Goal: Task Accomplishment & Management: Manage account settings

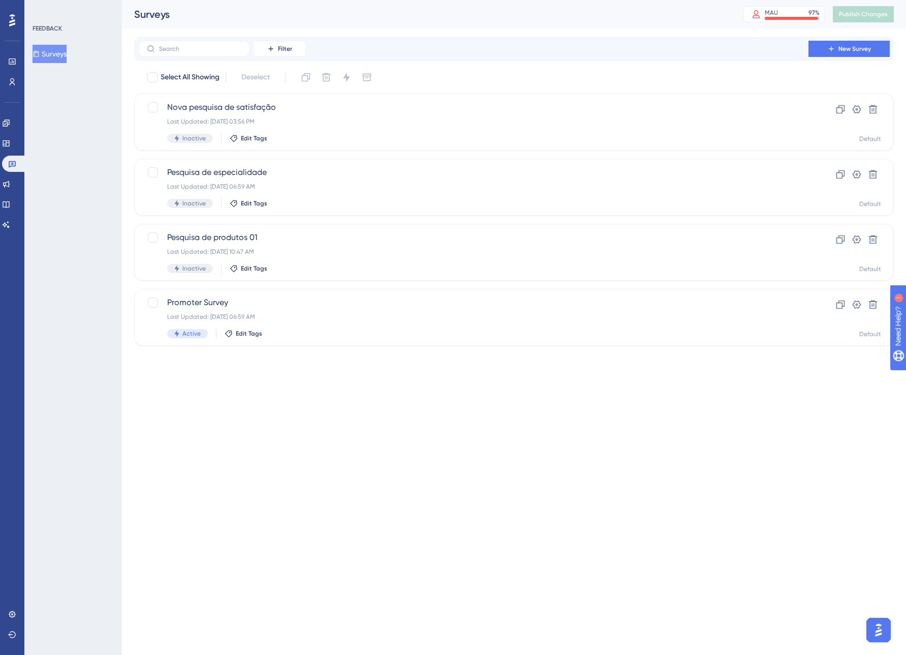
click at [515, 282] on div "Select All Showing Deselect Nova pesquisa de satisfação Last Updated: [DATE] 03…" at bounding box center [514, 207] width 760 height 276
click at [320, 118] on div "Last Updated: [DATE] 03:56 PM" at bounding box center [473, 121] width 612 height 8
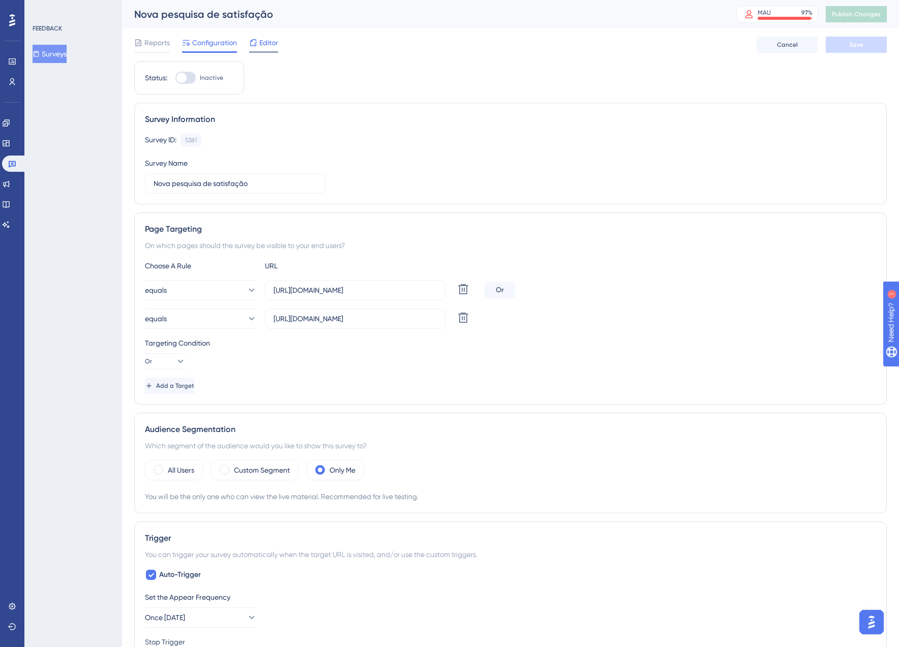
click at [263, 43] on span "Editor" at bounding box center [268, 43] width 19 height 12
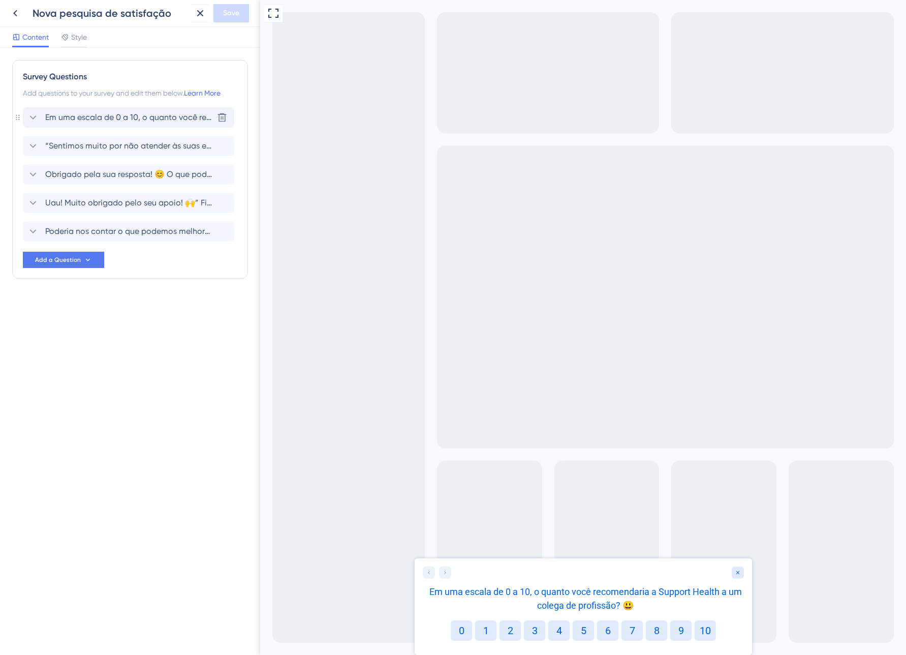
click at [192, 118] on span "Em uma escala de 0 a 10, o quanto você recomendaria a Support Health a um coleg…" at bounding box center [129, 117] width 168 height 12
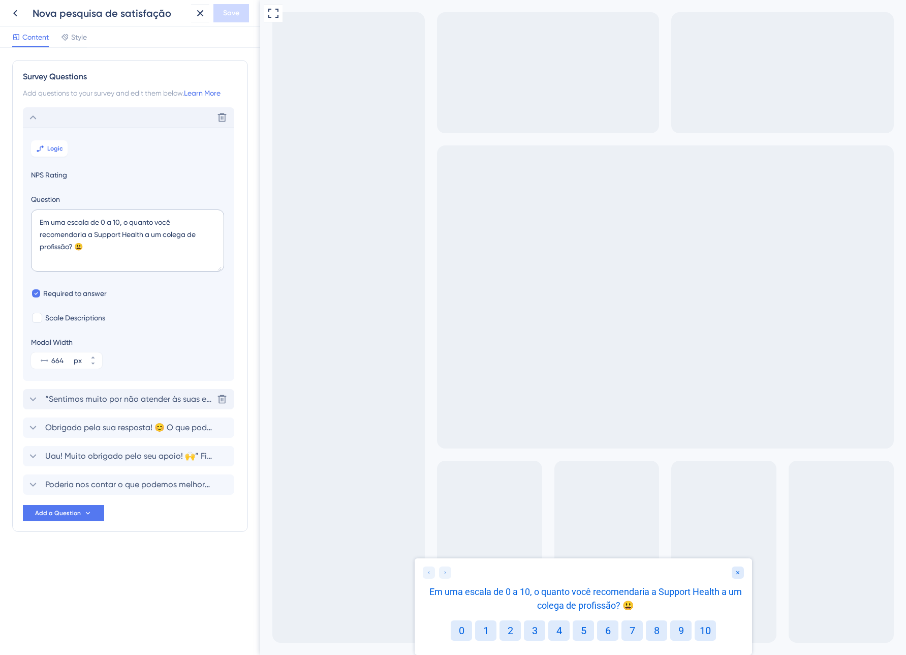
click at [143, 394] on span "“Sentimos muito por não atender às suas expectativas. 😞” Sua opinião é muito im…" at bounding box center [129, 399] width 168 height 12
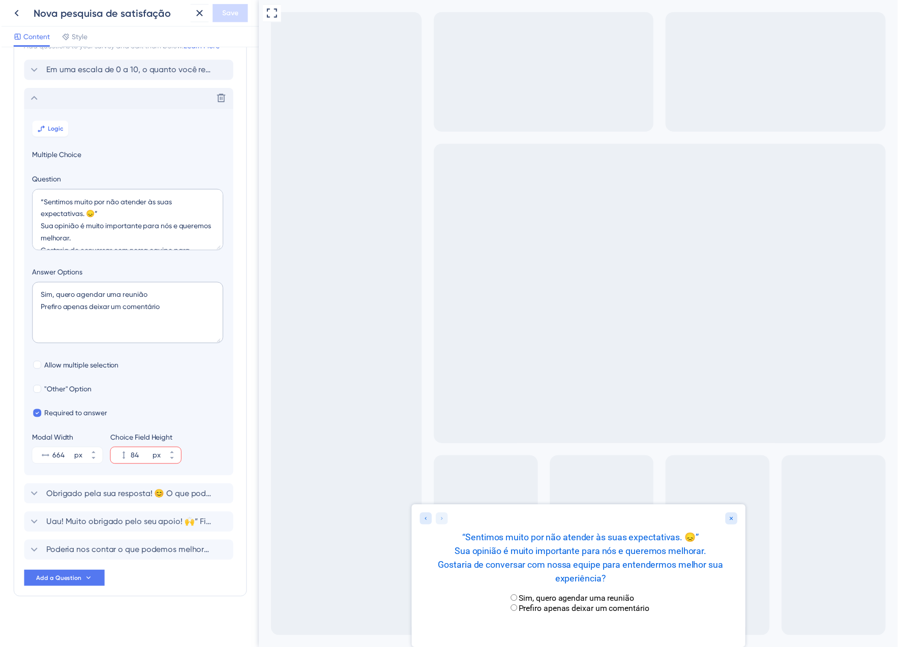
scroll to position [48, 0]
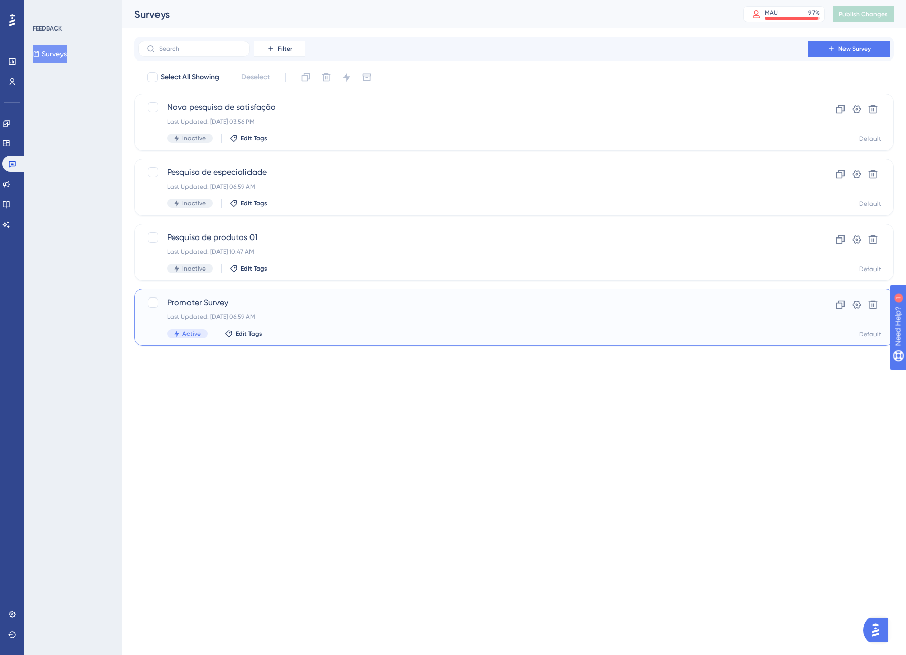
click at [328, 321] on div "Promoter Survey Last Updated: [DATE] 06:59 AM Active Edit Tags" at bounding box center [473, 317] width 612 height 42
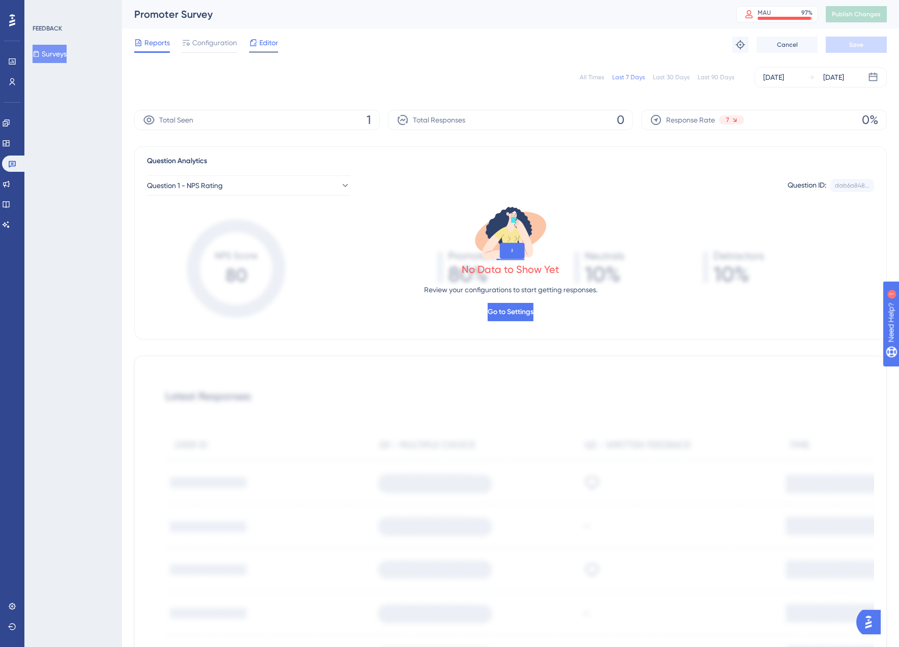
click at [260, 51] on div at bounding box center [263, 52] width 29 height 2
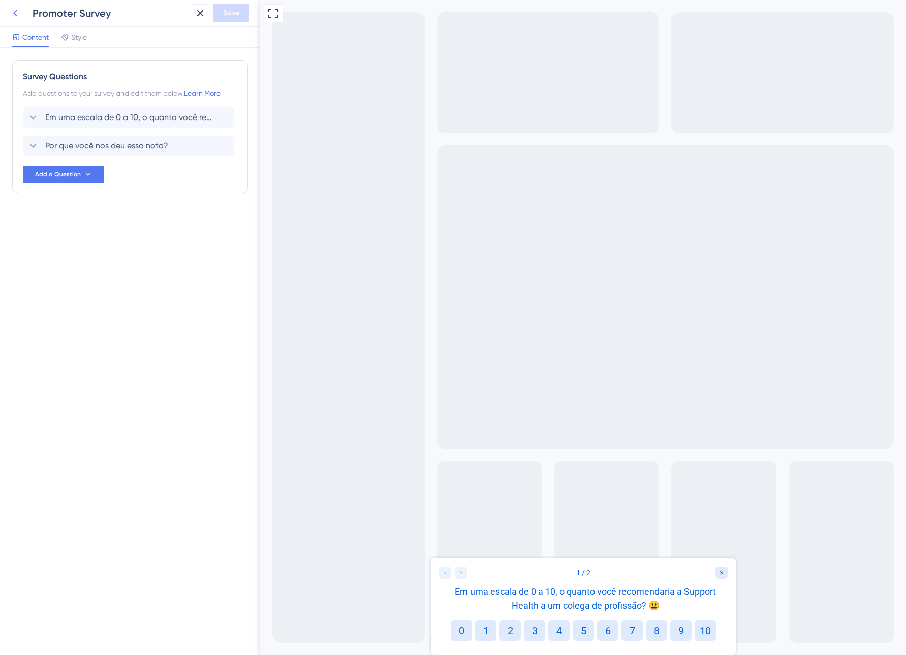
click at [19, 13] on icon at bounding box center [15, 13] width 12 height 12
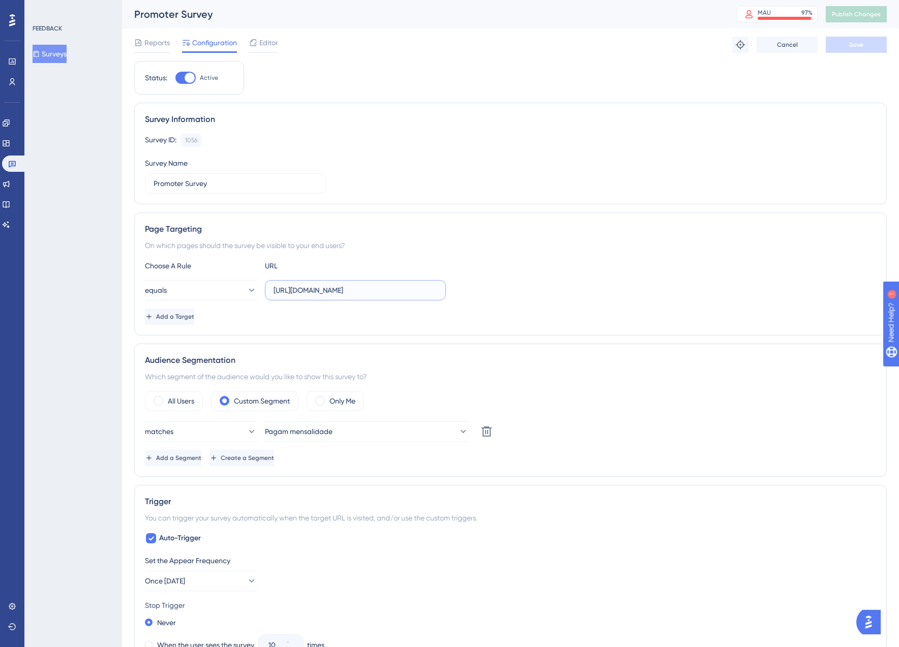
click at [348, 291] on input "[URL][DOMAIN_NAME]" at bounding box center [355, 290] width 164 height 11
click at [361, 290] on input "[URL][DOMAIN_NAME]" at bounding box center [355, 290] width 164 height 11
type input "[URL][DOMAIN_NAME]"
click at [852, 53] on div "Reports Configuration Editor Troubleshoot Cancel Save" at bounding box center [510, 44] width 752 height 33
click at [856, 48] on span "Save" at bounding box center [856, 45] width 14 height 8
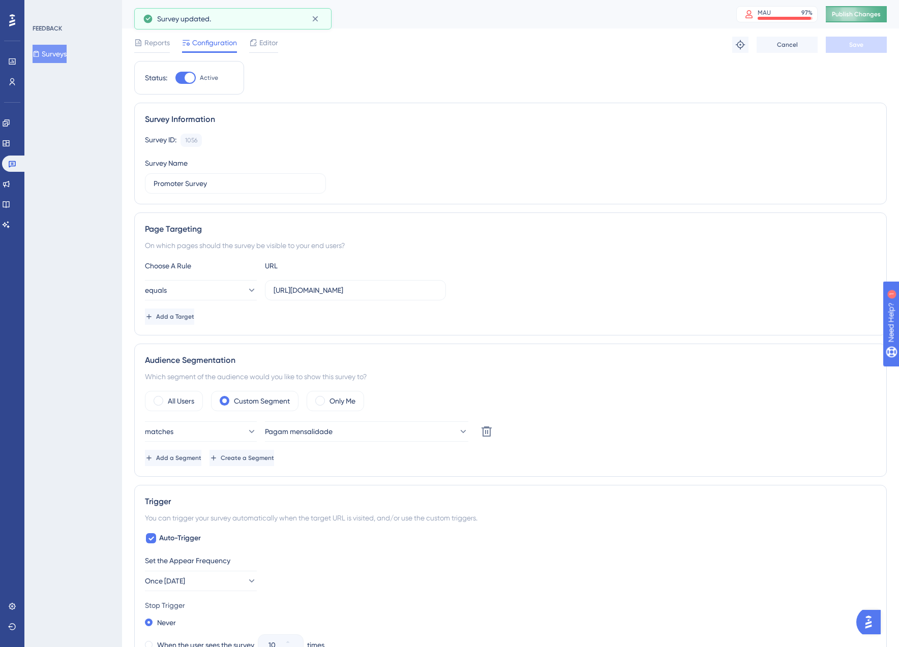
click at [879, 14] on span "Publish Changes" at bounding box center [856, 14] width 49 height 8
